Goal: Task Accomplishment & Management: Complete application form

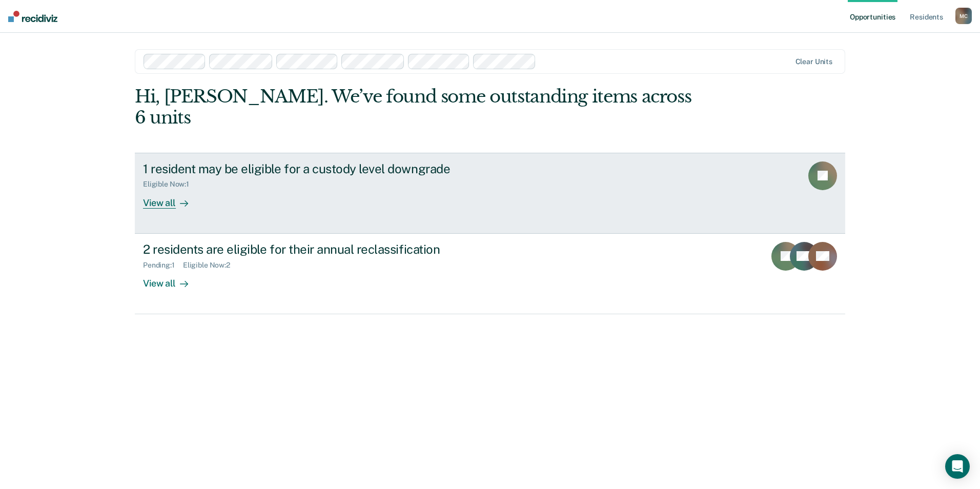
click at [160, 189] on div "View all" at bounding box center [171, 199] width 57 height 20
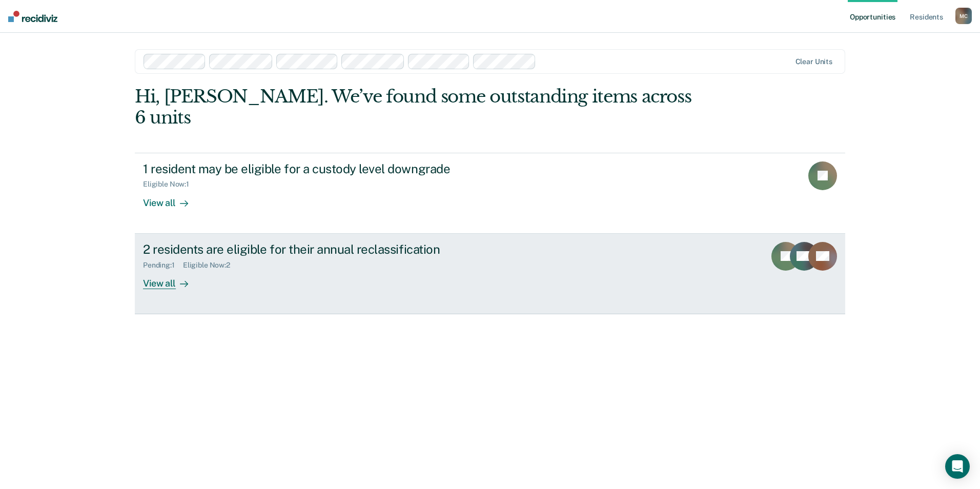
click at [212, 242] on div "2 residents are eligible for their annual reclassification" at bounding box center [323, 249] width 360 height 15
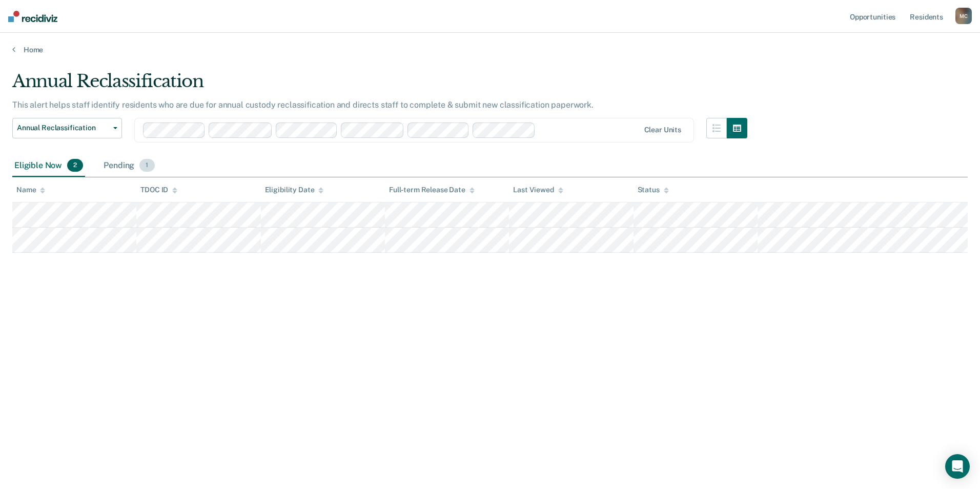
click at [147, 168] on span "1" at bounding box center [146, 165] width 15 height 13
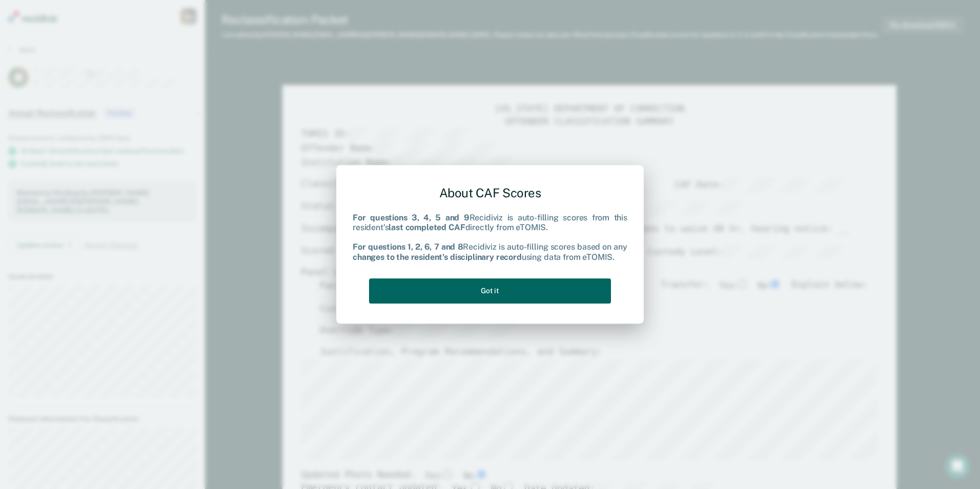
click at [496, 295] on button "Got it" at bounding box center [490, 290] width 242 height 25
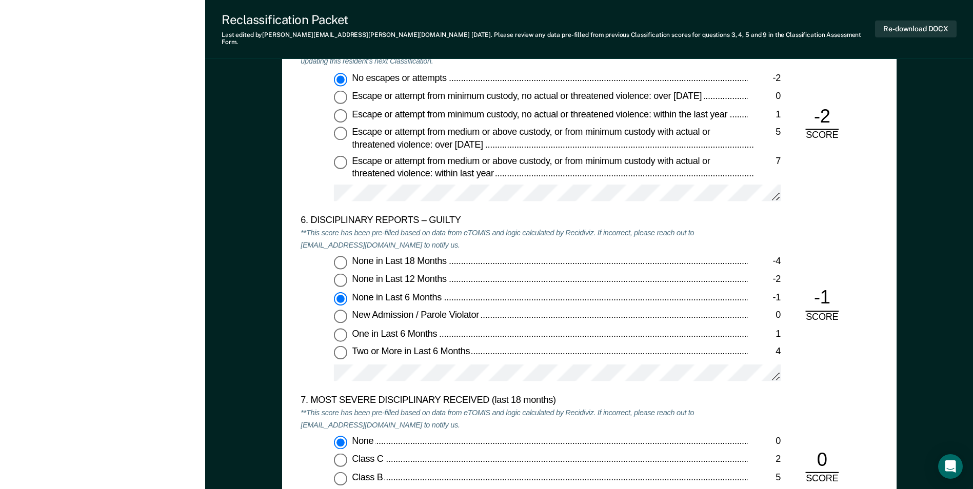
scroll to position [1794, 0]
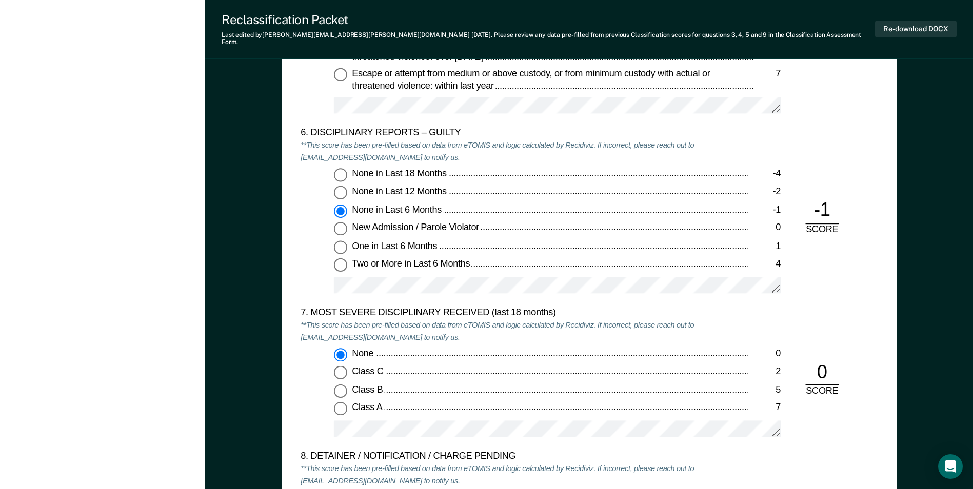
click at [342, 186] on input "None in Last 12 Months -2" at bounding box center [340, 192] width 13 height 13
type textarea "x"
radio input "true"
radio input "false"
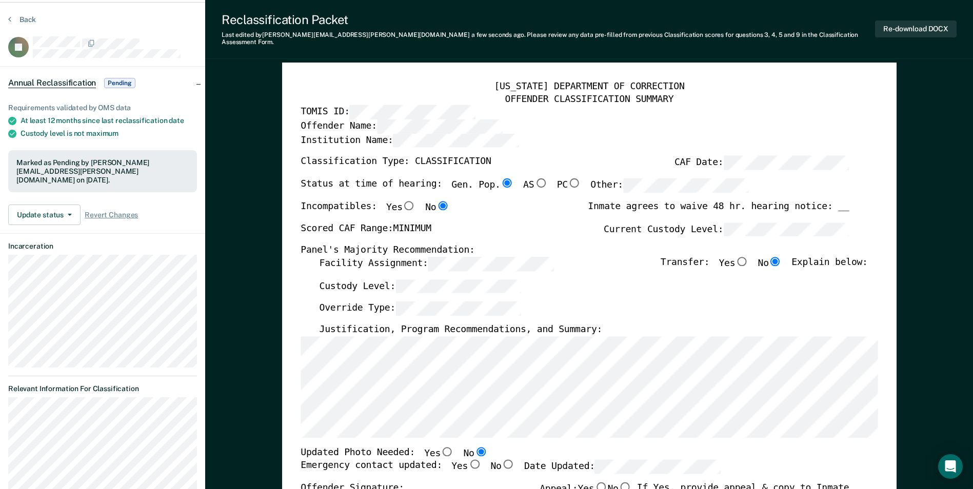
scroll to position [0, 0]
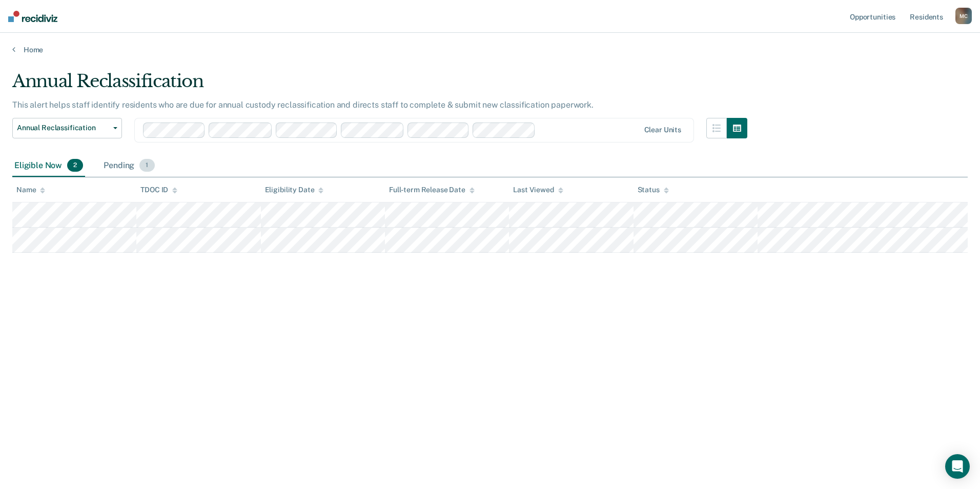
click at [145, 165] on span "1" at bounding box center [146, 165] width 15 height 13
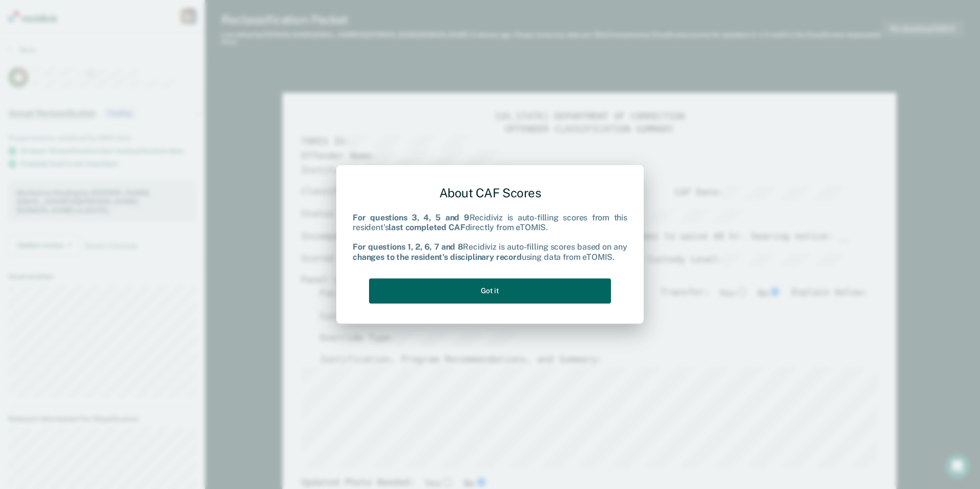
click at [489, 292] on button "Got it" at bounding box center [490, 290] width 242 height 25
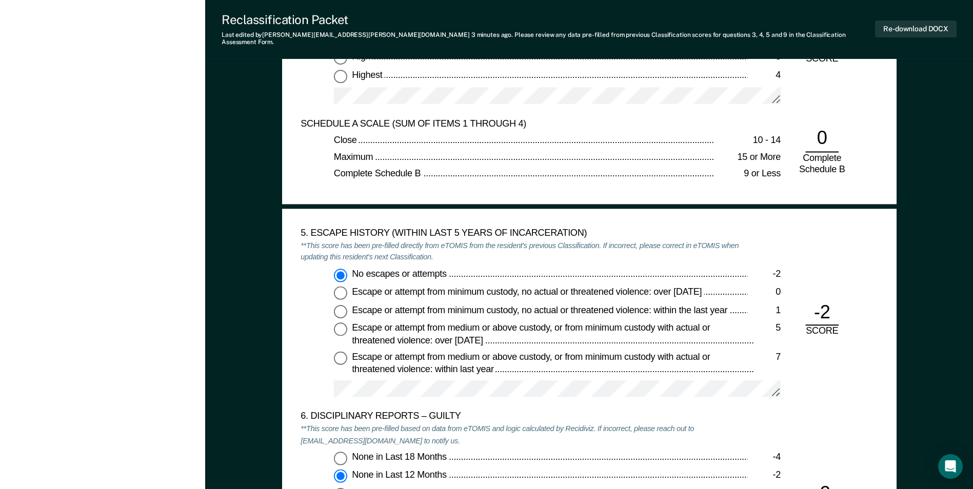
scroll to position [1487, 0]
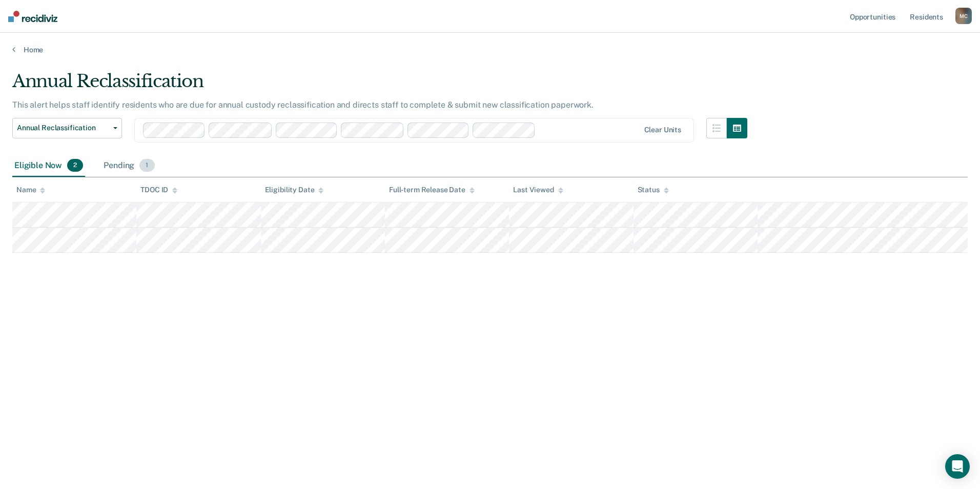
click at [148, 167] on span "1" at bounding box center [146, 165] width 15 height 13
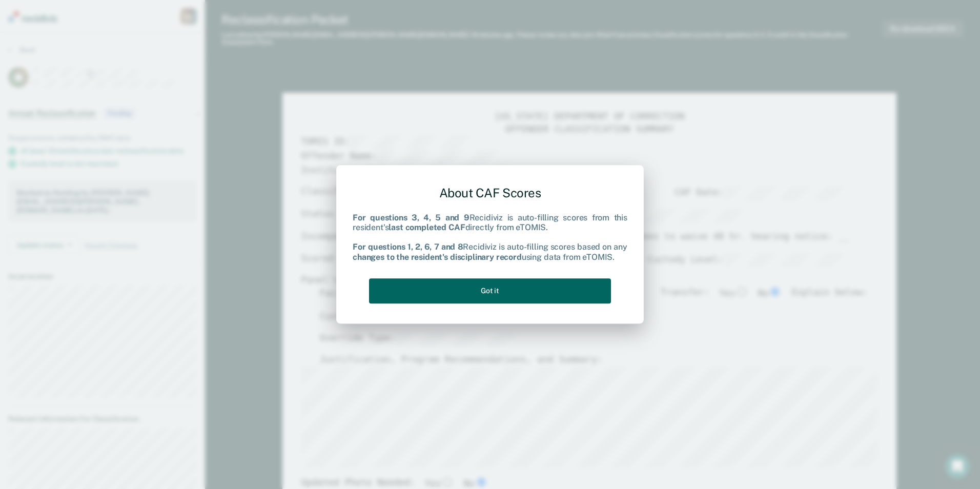
click at [476, 283] on button "Got it" at bounding box center [490, 290] width 242 height 25
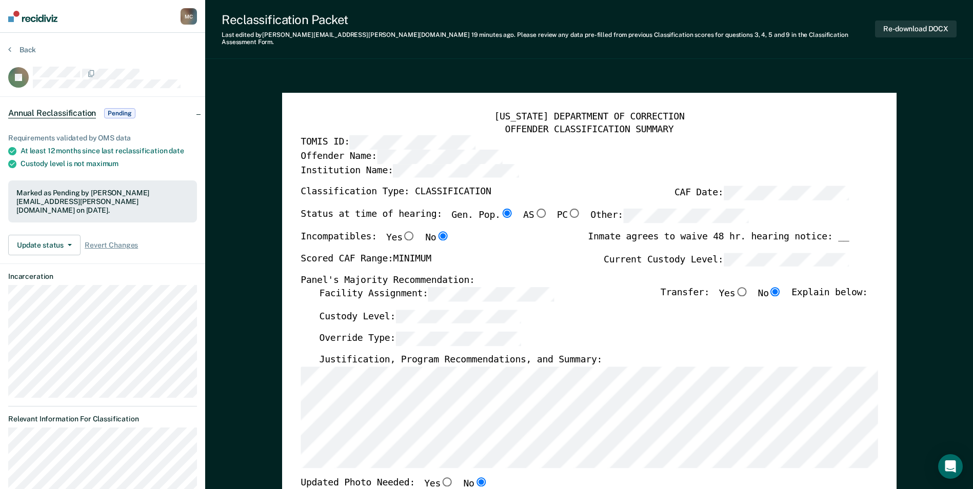
click at [480, 275] on div "Panel's Majority Recommendation:" at bounding box center [574, 281] width 548 height 12
click at [473, 275] on div "Panel's Majority Recommendation:" at bounding box center [574, 281] width 548 height 12
click at [464, 275] on div "Panel's Majority Recommendation:" at bounding box center [574, 281] width 548 height 12
click at [465, 275] on div "Panel's Majority Recommendation:" at bounding box center [574, 281] width 548 height 12
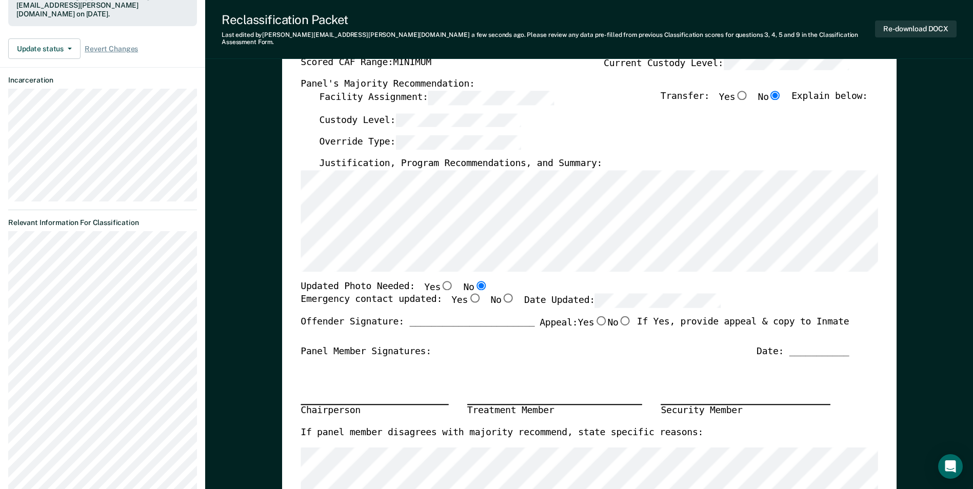
scroll to position [256, 0]
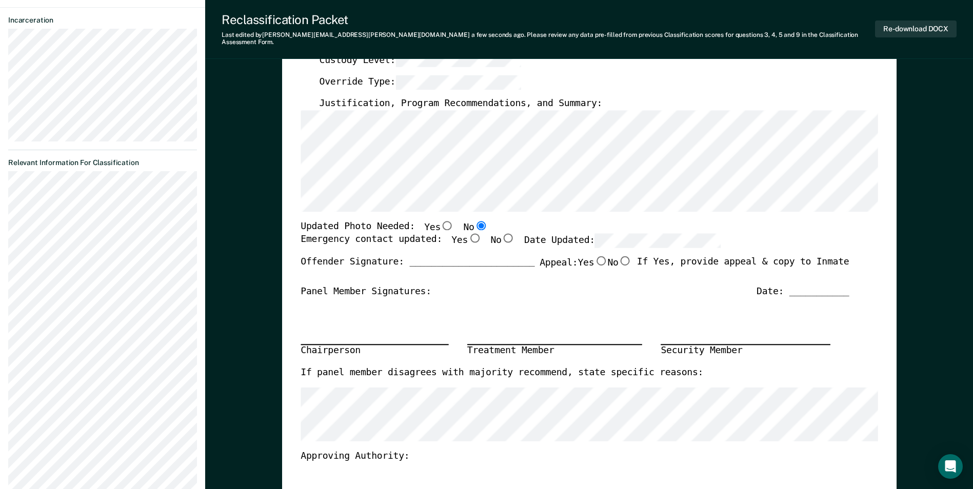
click at [468, 234] on input "Yes" at bounding box center [474, 238] width 13 height 9
type textarea "x"
radio input "true"
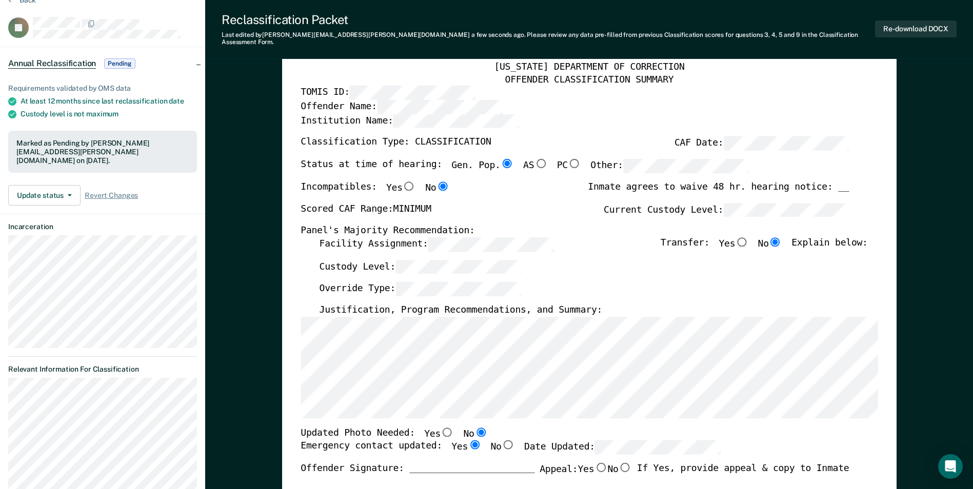
scroll to position [0, 0]
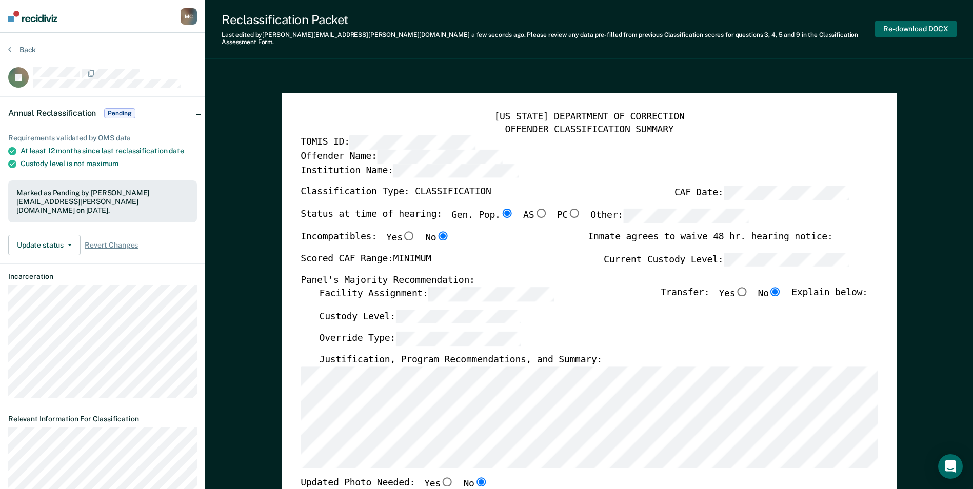
click at [912, 21] on button "Re-download DOCX" at bounding box center [916, 29] width 82 height 17
type textarea "x"
click at [24, 50] on button "Back" at bounding box center [22, 49] width 28 height 9
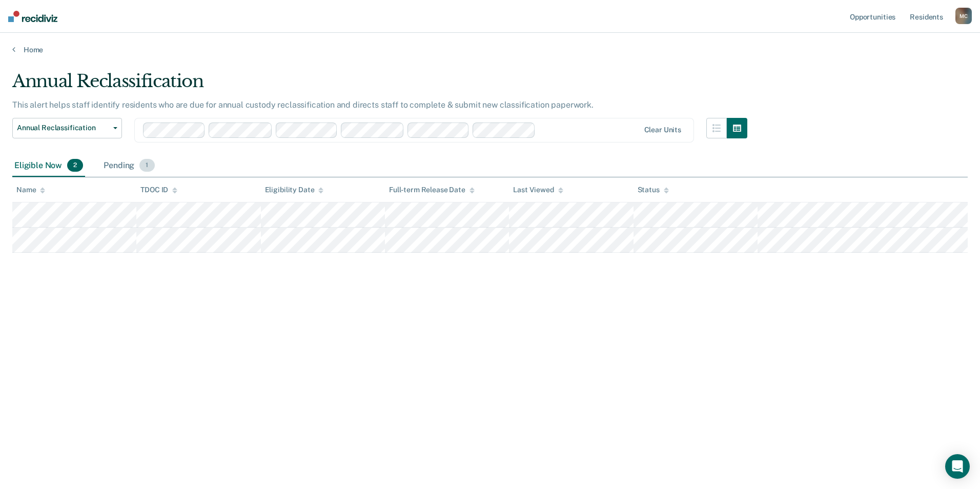
click at [148, 166] on span "1" at bounding box center [146, 165] width 15 height 13
